Goal: Information Seeking & Learning: Learn about a topic

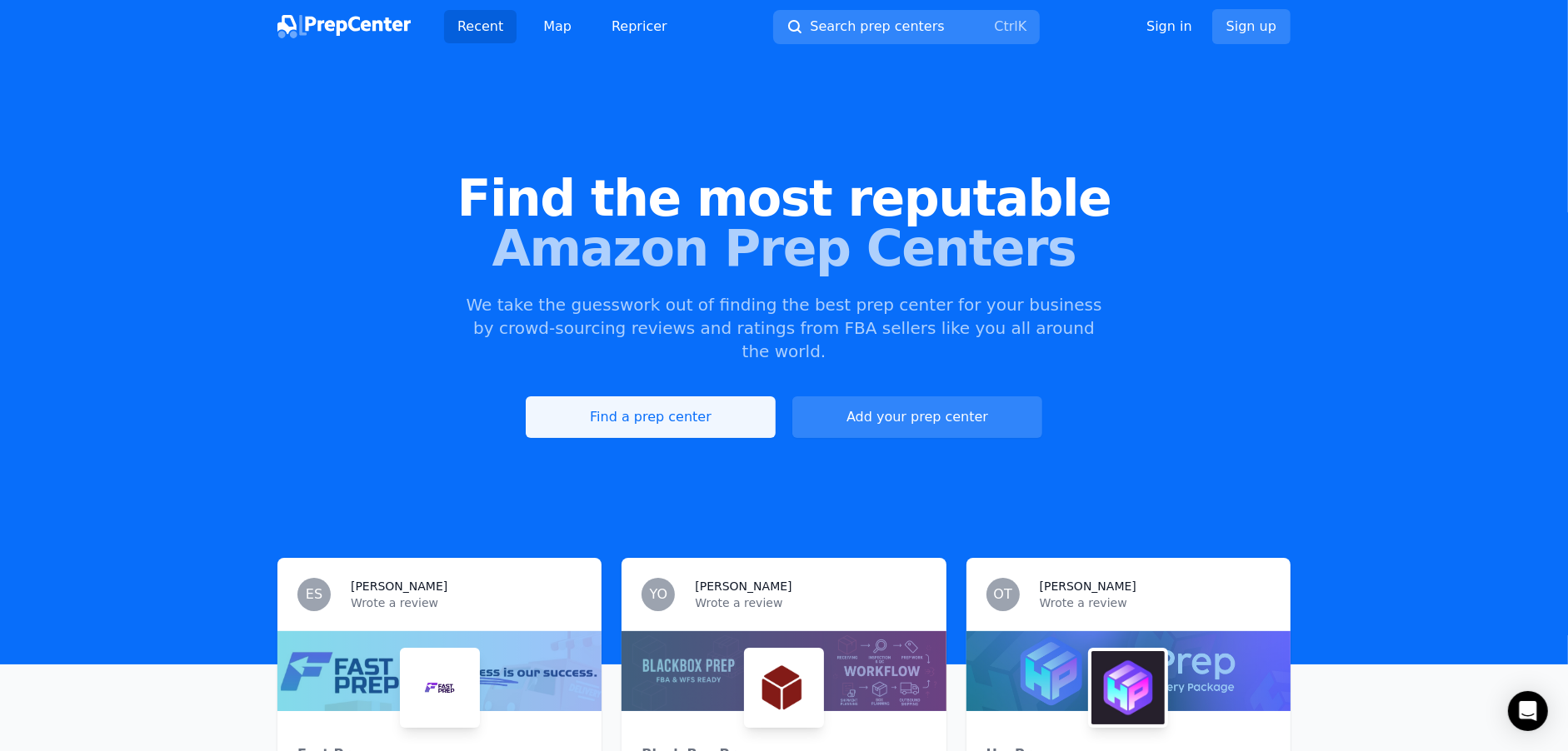
click at [687, 400] on link "Find a prep center" at bounding box center [651, 418] width 250 height 42
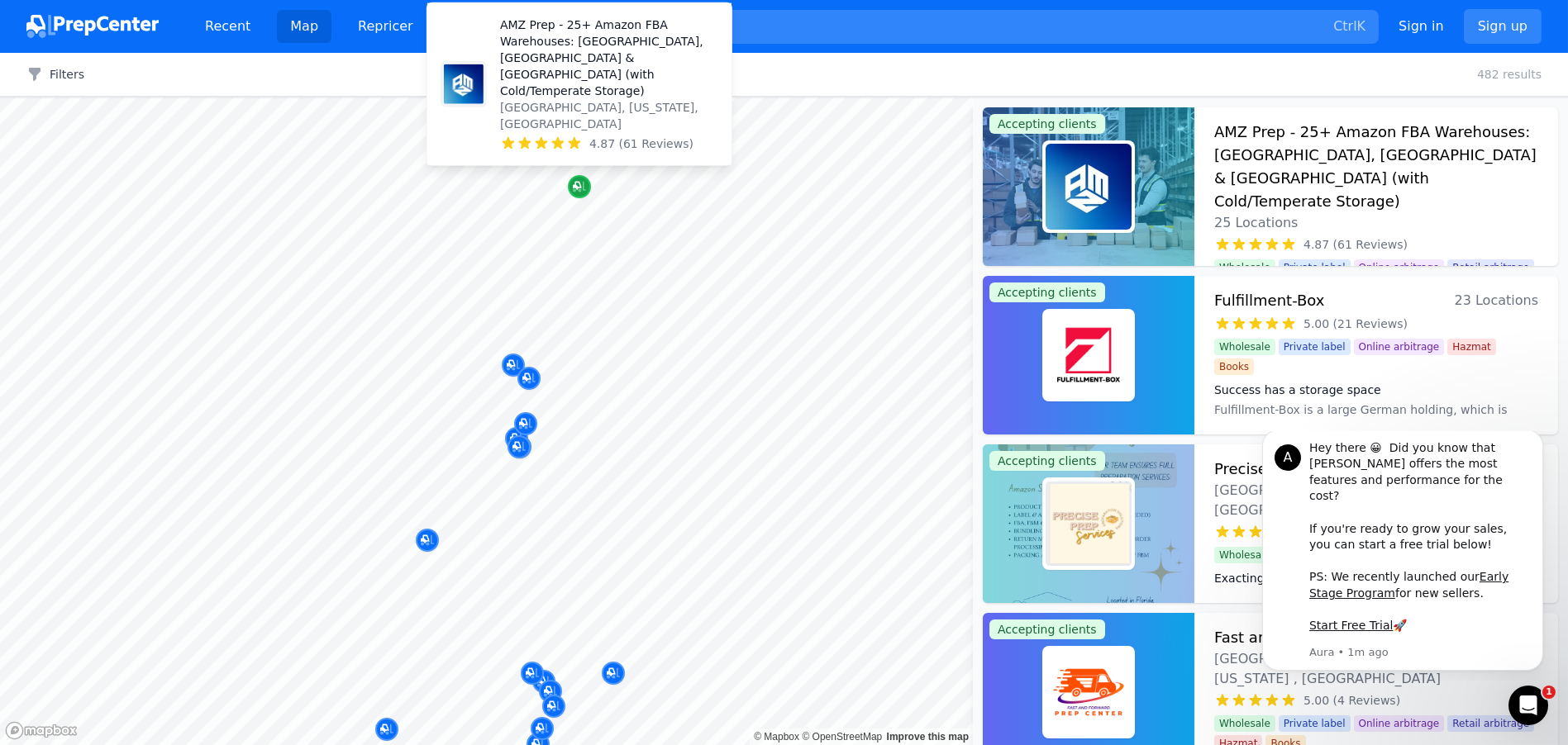
click at [575, 186] on icon "Map marker" at bounding box center [576, 186] width 9 height 9
click at [546, 87] on p "AMZ Prep - 25+ Amazon FBA Warehouses: [GEOGRAPHIC_DATA], [GEOGRAPHIC_DATA] & [G…" at bounding box center [609, 57] width 218 height 82
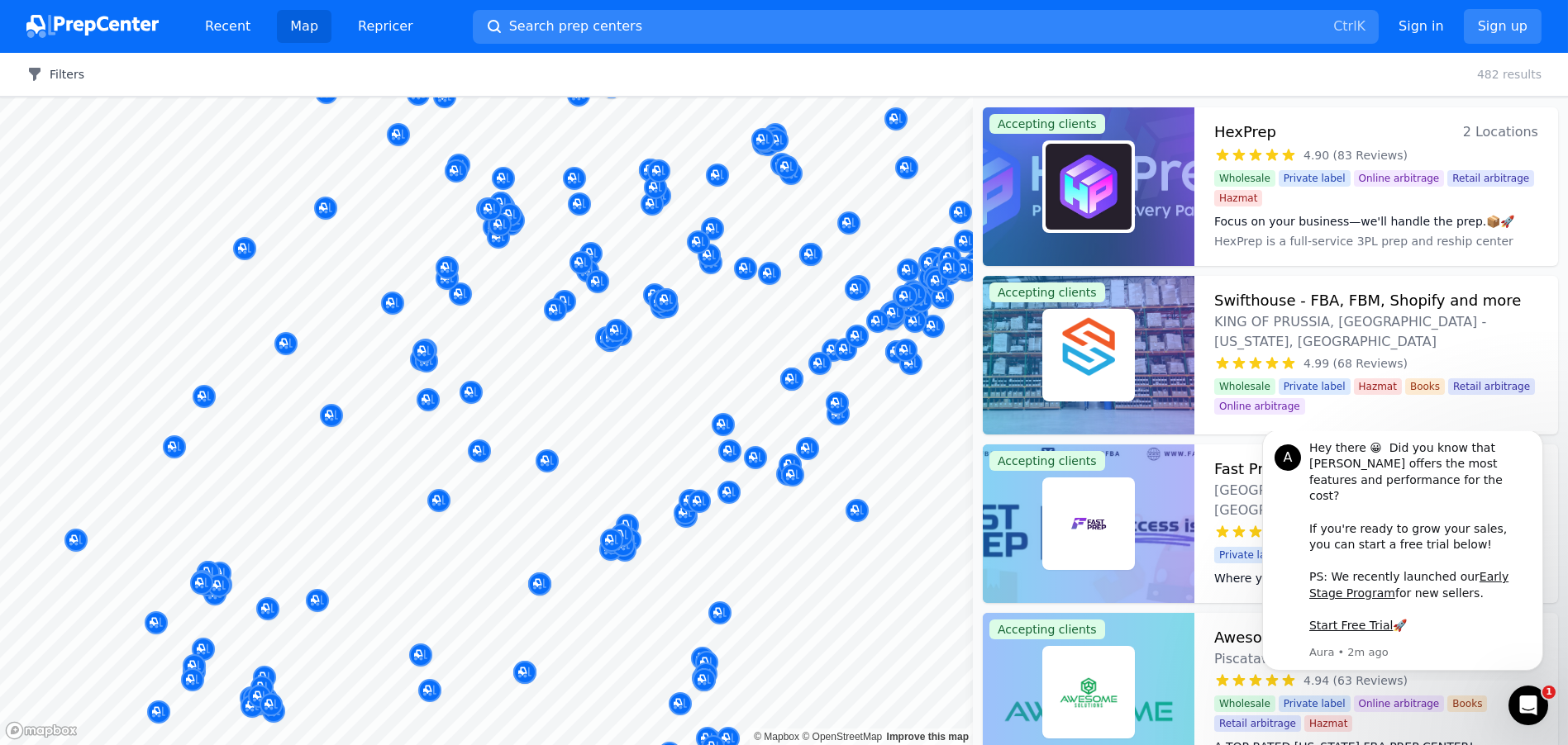
click at [63, 79] on button "Filters" at bounding box center [55, 74] width 58 height 16
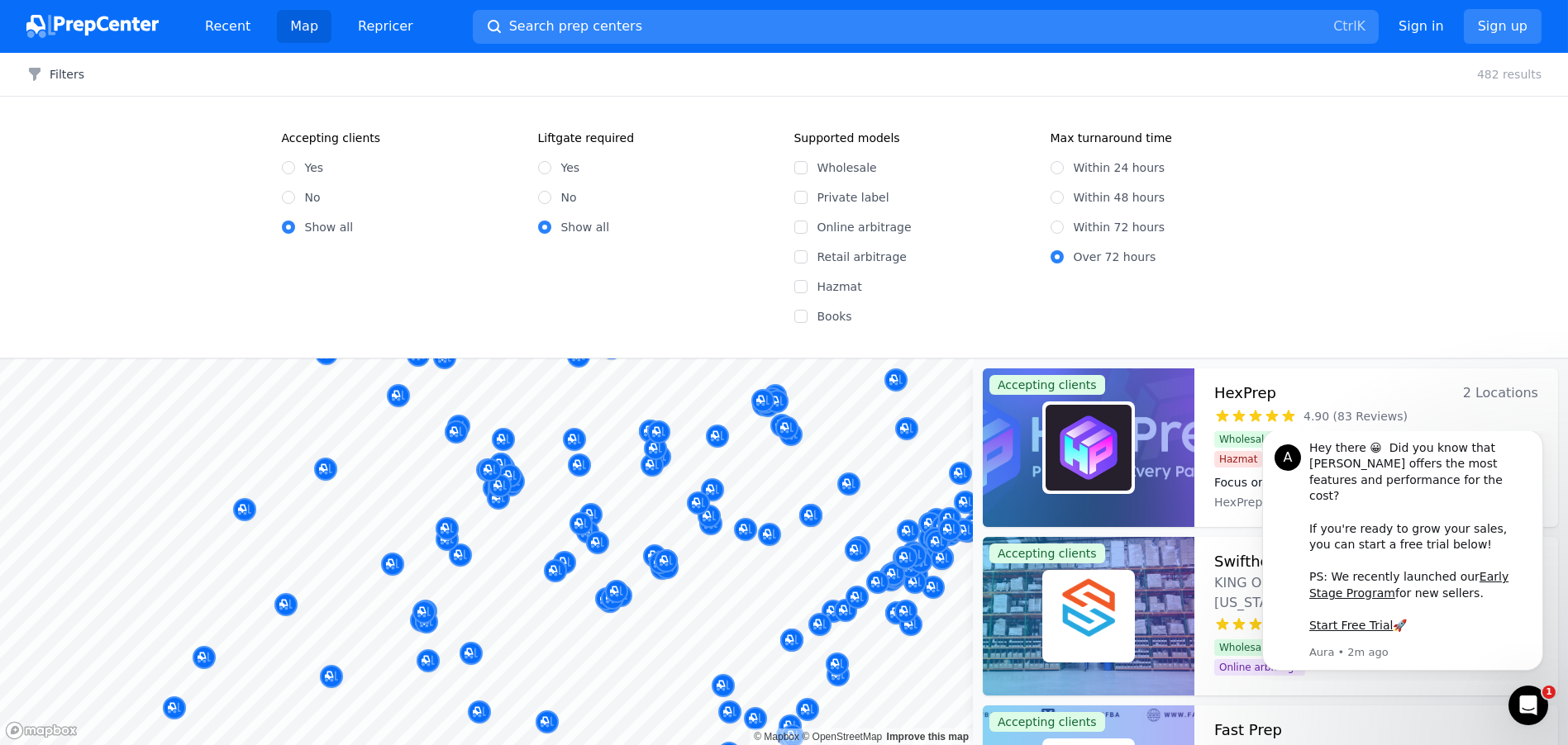
click at [302, 166] on div "Yes" at bounding box center [399, 167] width 236 height 16
click at [288, 165] on input "Yes" at bounding box center [288, 168] width 13 height 13
radio input "true"
drag, startPoint x: 810, startPoint y: 466, endPoint x: 796, endPoint y: 423, distance: 45.2
click at [796, 423] on body "Recent Map Repricer Search prep centers Ctrl K Open main menu Sign in Sign up F…" at bounding box center [784, 372] width 1568 height 745
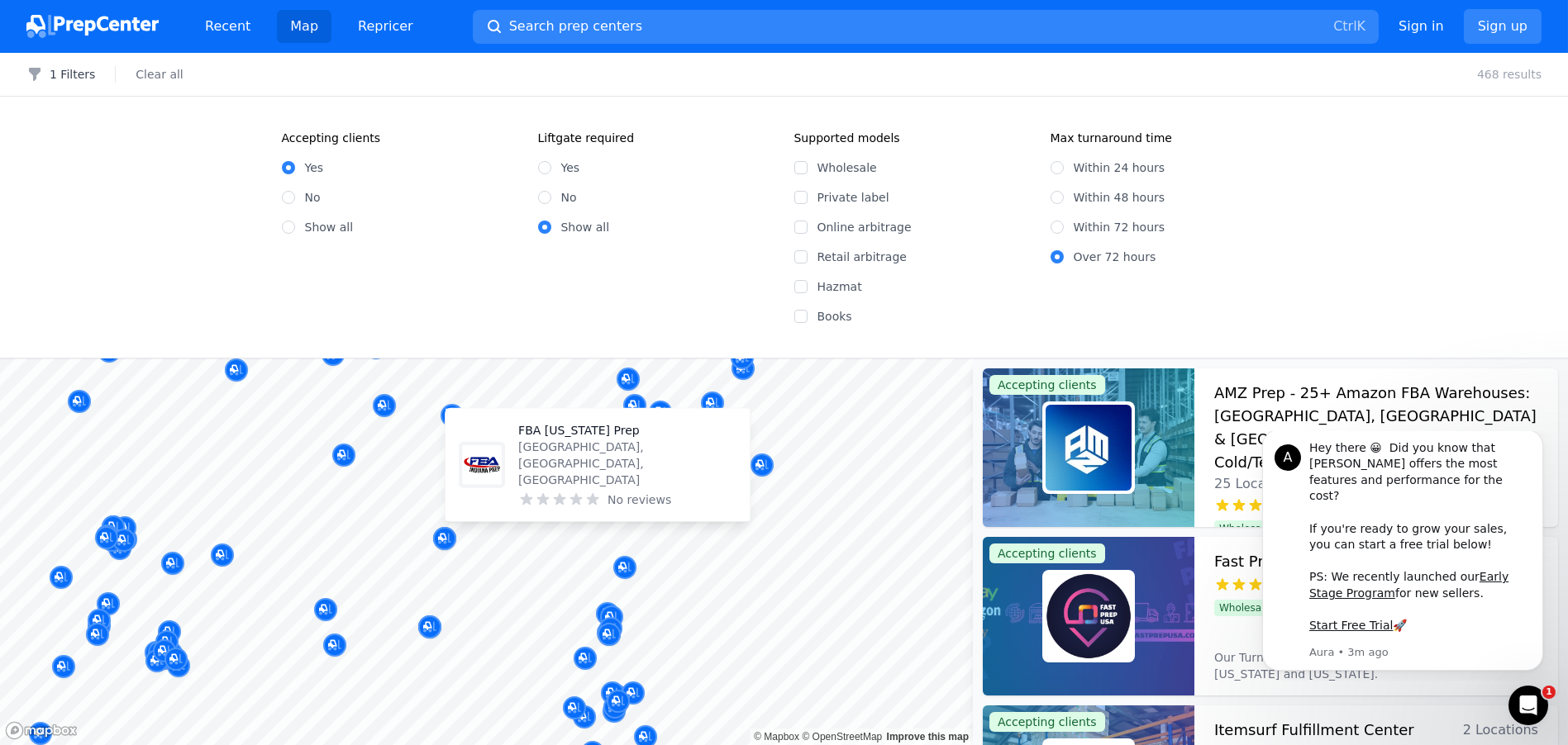
click at [638, 513] on body "Recent Map Repricer Search prep centers Ctrl K Open main menu Sign in Sign up F…" at bounding box center [784, 372] width 1568 height 745
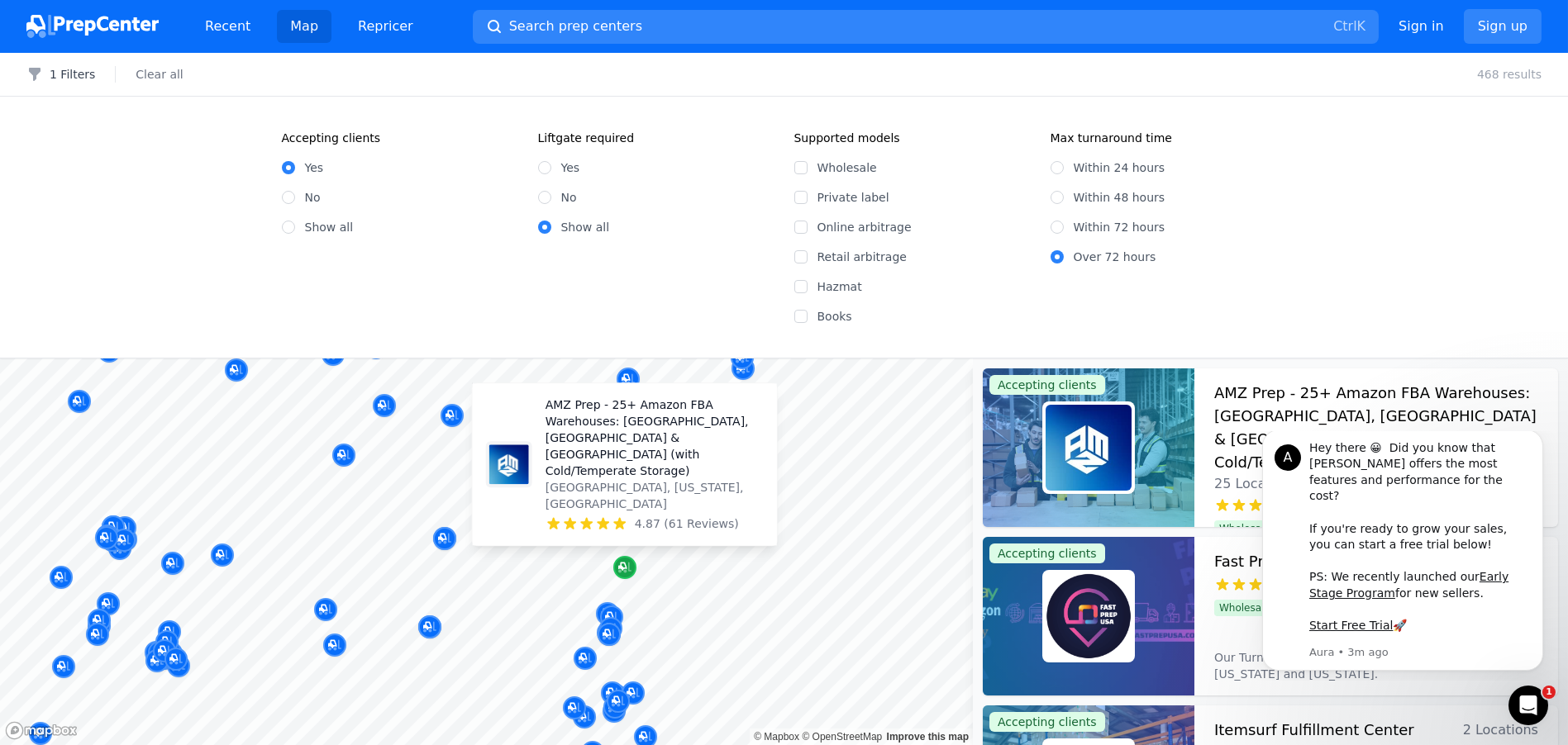
click at [628, 563] on icon "Map marker" at bounding box center [625, 567] width 13 height 16
click at [611, 496] on p "[GEOGRAPHIC_DATA], [US_STATE], [GEOGRAPHIC_DATA]" at bounding box center [654, 496] width 218 height 33
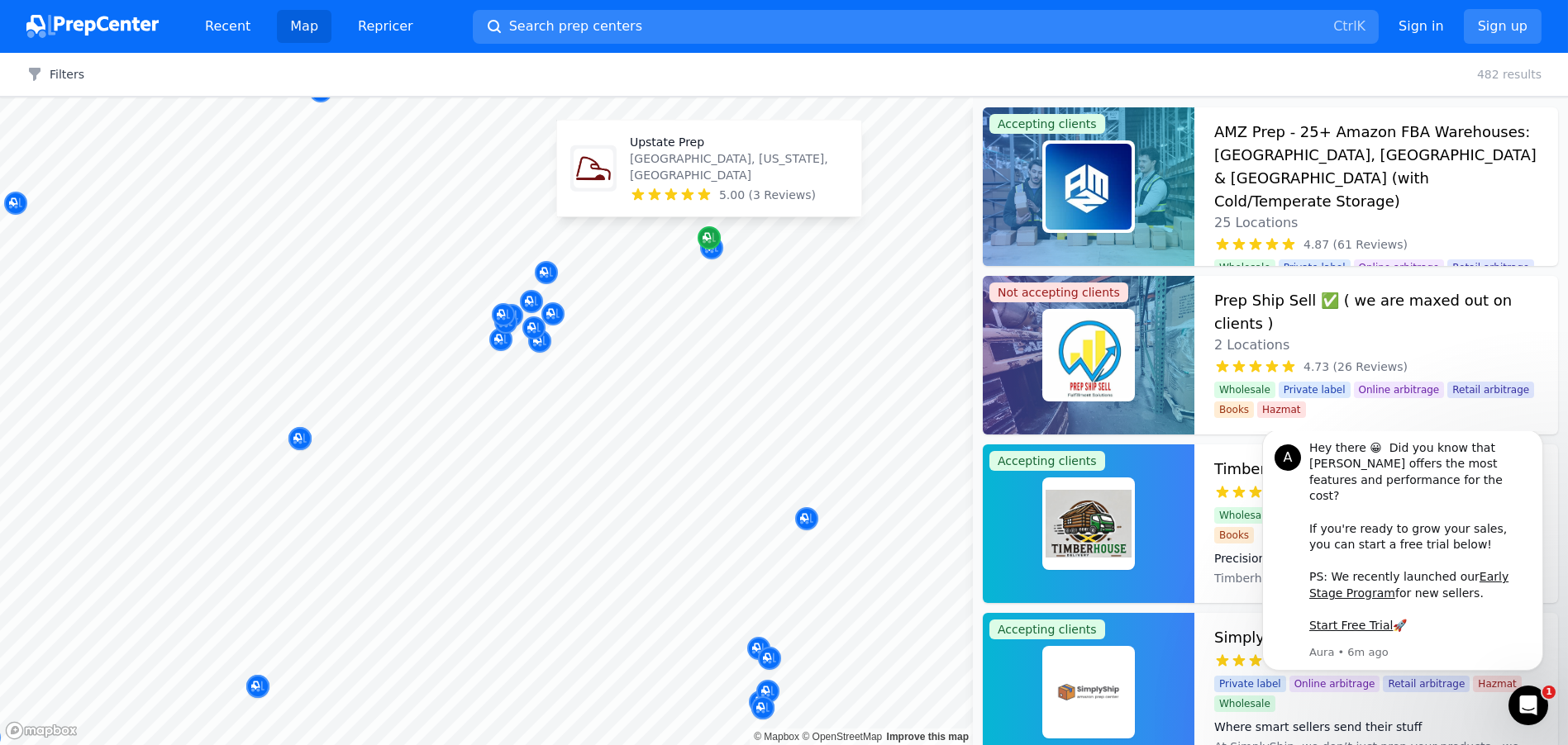
click at [705, 240] on icon "Map marker" at bounding box center [709, 237] width 13 height 16
